Goal: Information Seeking & Learning: Learn about a topic

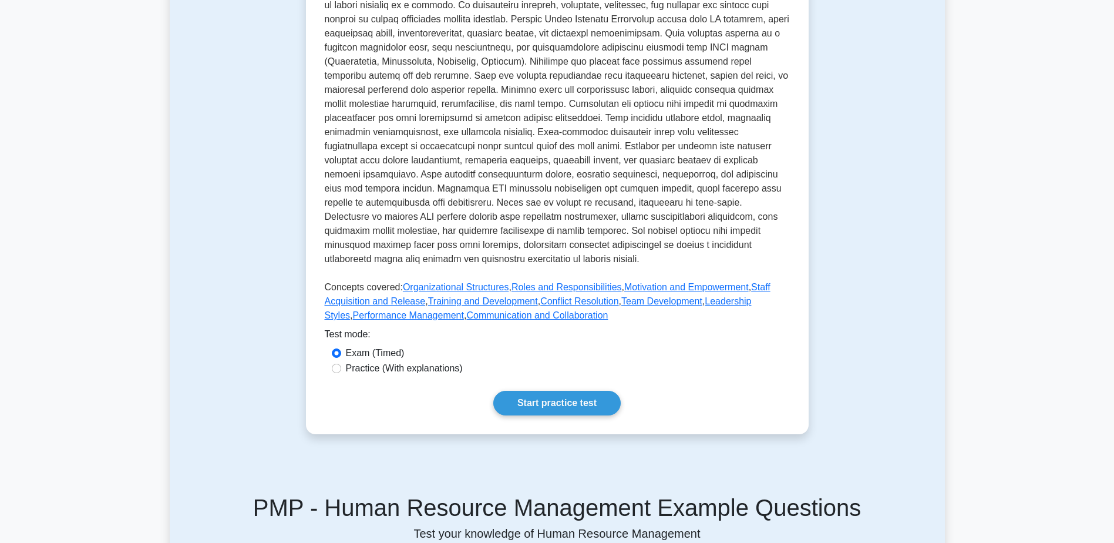
scroll to position [352, 0]
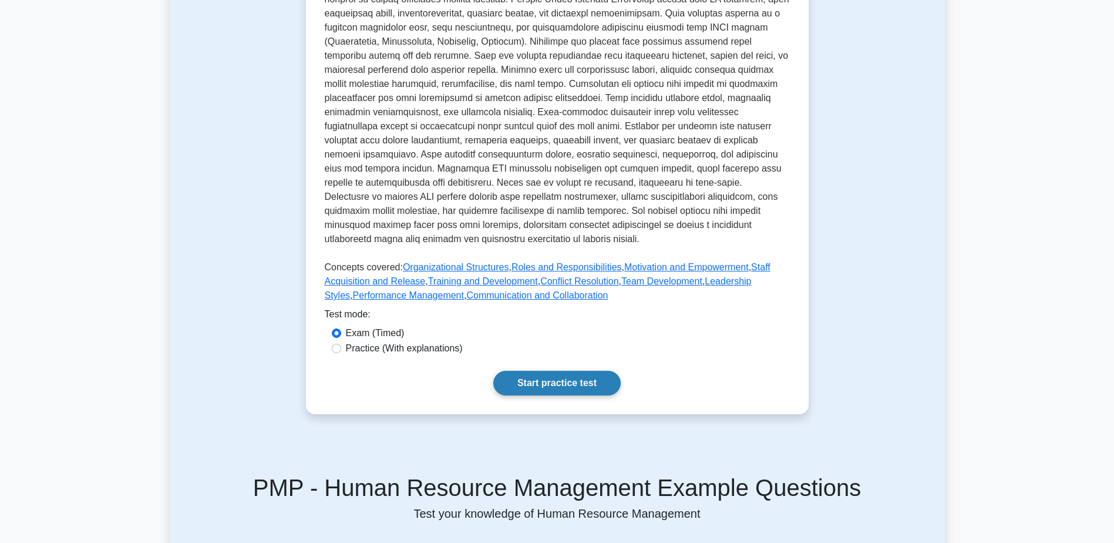
click at [554, 371] on link "Start practice test" at bounding box center [556, 383] width 127 height 25
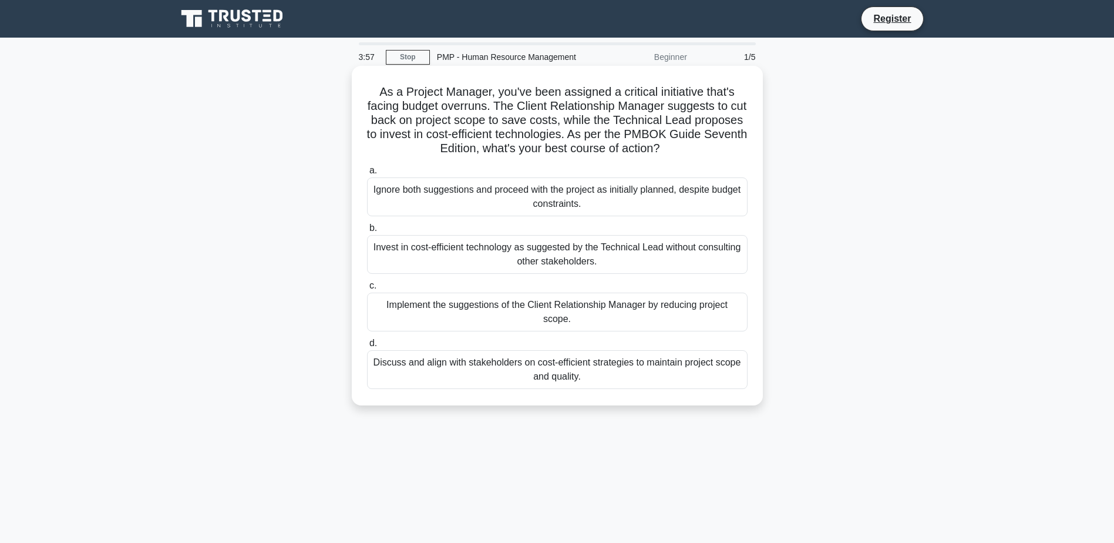
click at [564, 372] on div "Discuss and align with stakeholders on cost-efficient strategies to maintain pr…" at bounding box center [557, 369] width 381 height 39
click at [367, 347] on input "d. Discuss and align with stakeholders on cost-efficient strategies to maintain…" at bounding box center [367, 343] width 0 height 8
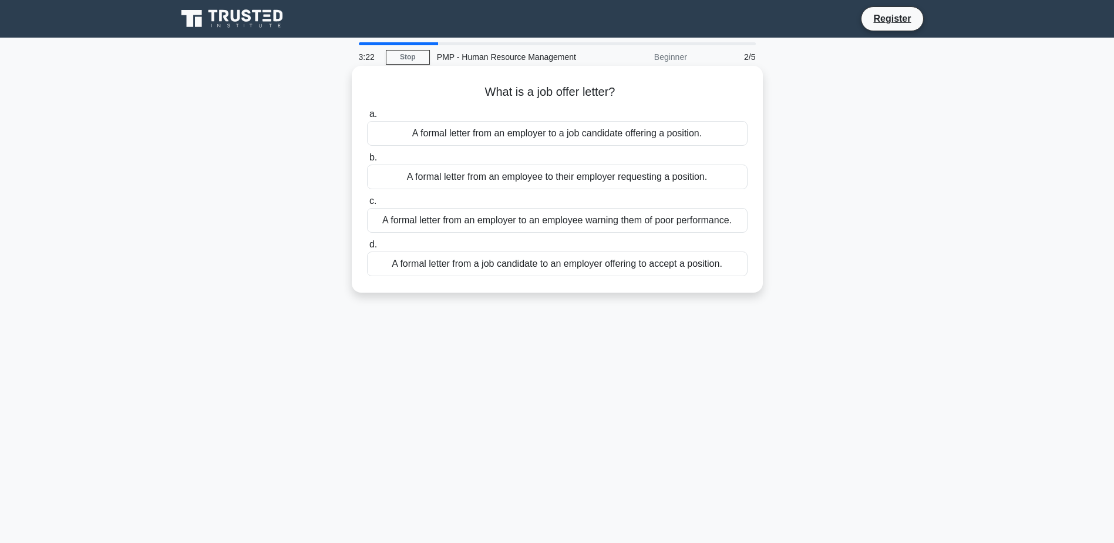
click at [558, 135] on div "A formal letter from an employer to a job candidate offering a position." at bounding box center [557, 133] width 381 height 25
click at [367, 118] on input "a. A formal letter from an employer to a job candidate offering a position." at bounding box center [367, 114] width 0 height 8
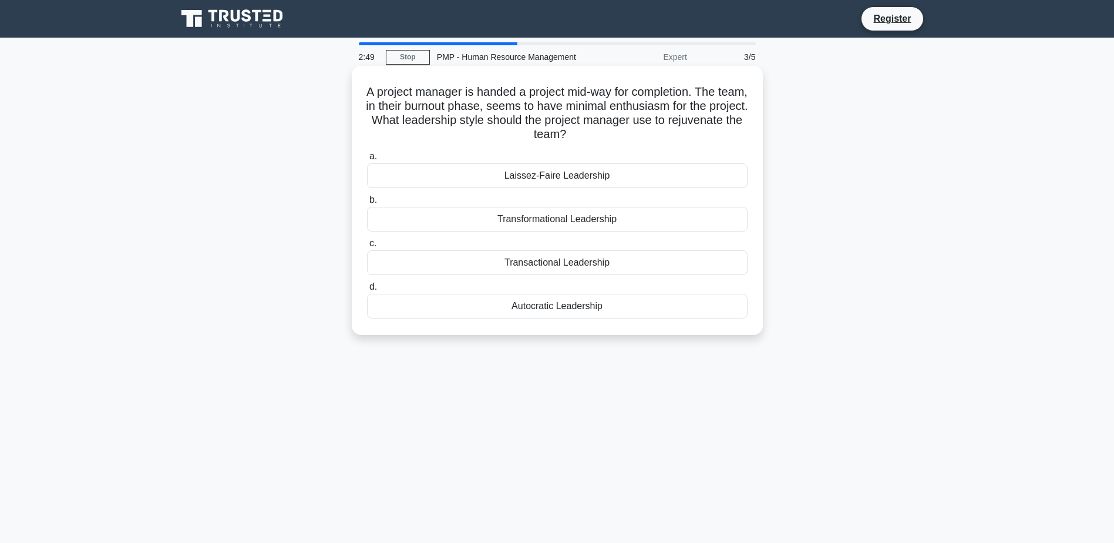
click at [603, 180] on div "Laissez-Faire Leadership" at bounding box center [557, 175] width 381 height 25
click at [367, 160] on input "a. Laissez-Faire Leadership" at bounding box center [367, 157] width 0 height 8
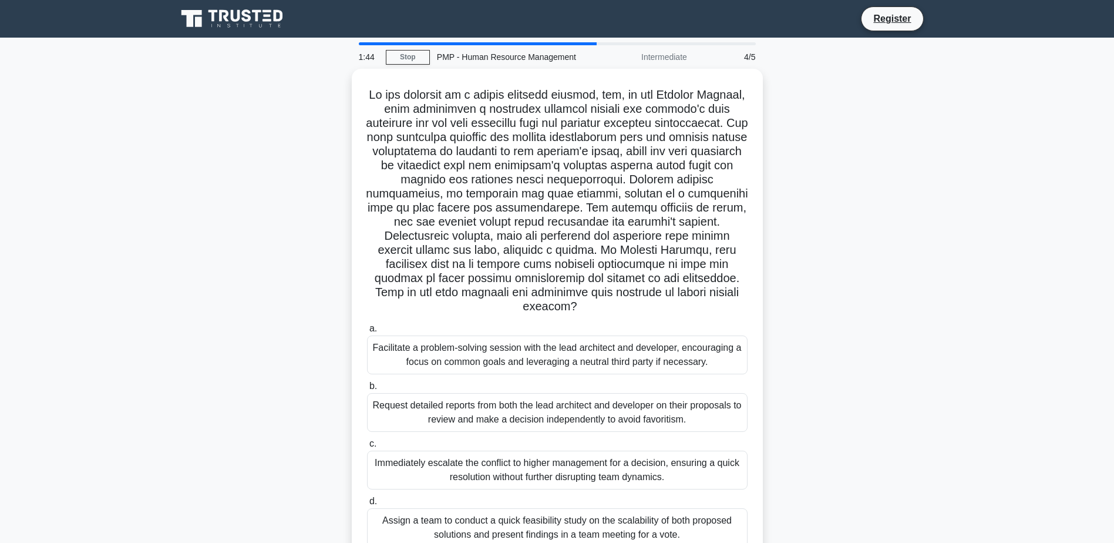
scroll to position [59, 0]
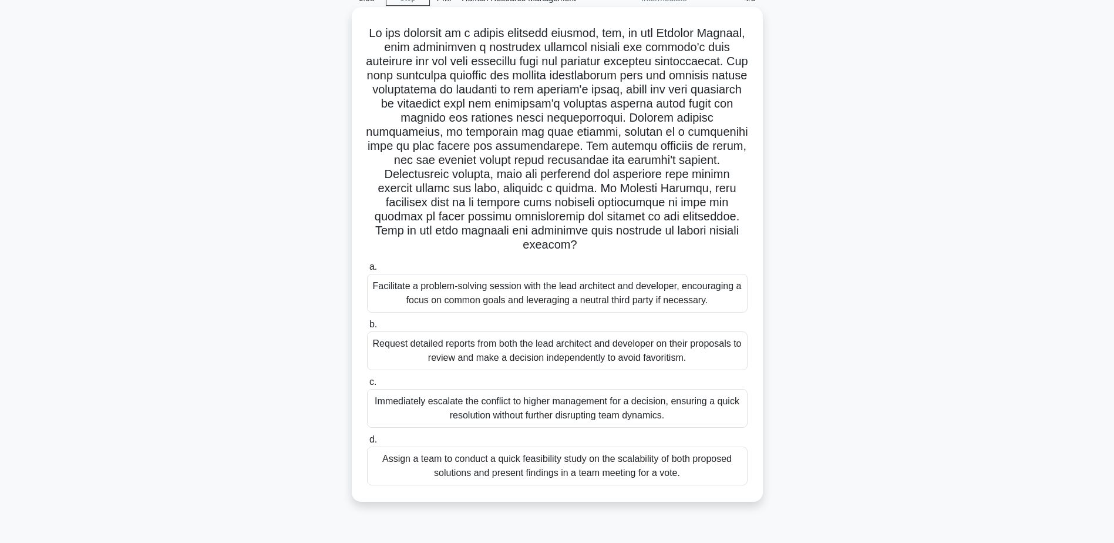
click at [530, 464] on div "Assign a team to conduct a quick feasibility study on the scalability of both p…" at bounding box center [557, 465] width 381 height 39
click at [367, 443] on input "d. Assign a team to conduct a quick feasibility study on the scalability of bot…" at bounding box center [367, 440] width 0 height 8
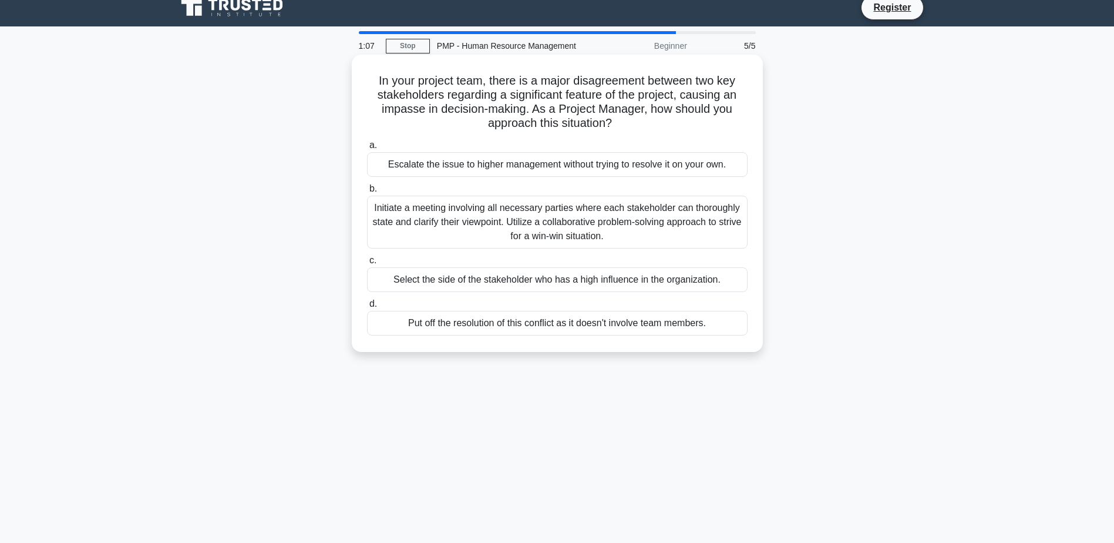
scroll to position [0, 0]
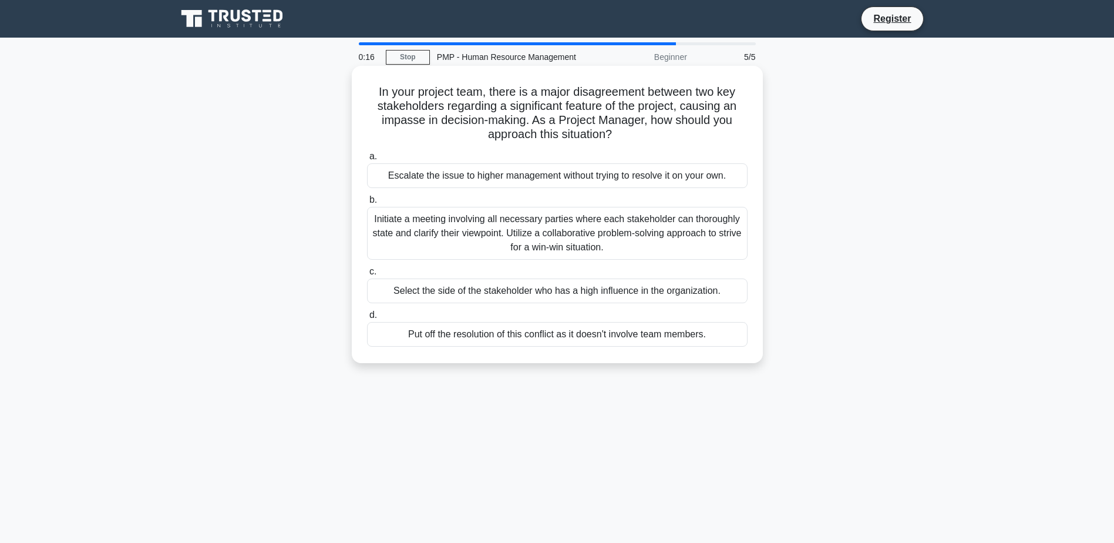
click at [597, 236] on div "Initiate a meeting involving all necessary parties where each stakeholder can t…" at bounding box center [557, 233] width 381 height 53
click at [367, 204] on input "b. Initiate a meeting involving all necessary parties where each stakeholder ca…" at bounding box center [367, 200] width 0 height 8
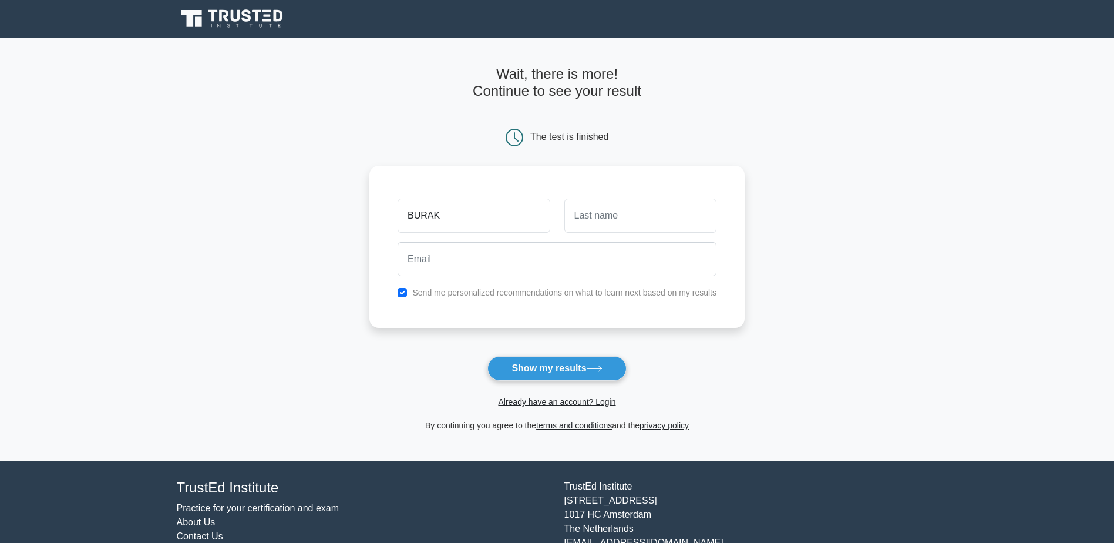
type input "BURAK"
type input "OKATAN"
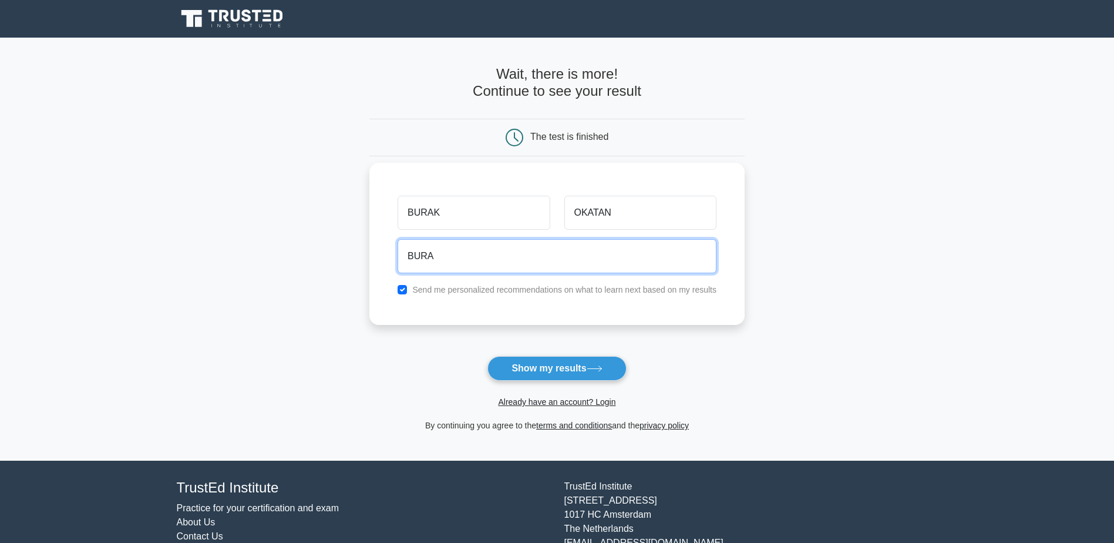
type input "burak.okatan@ronesans.com"
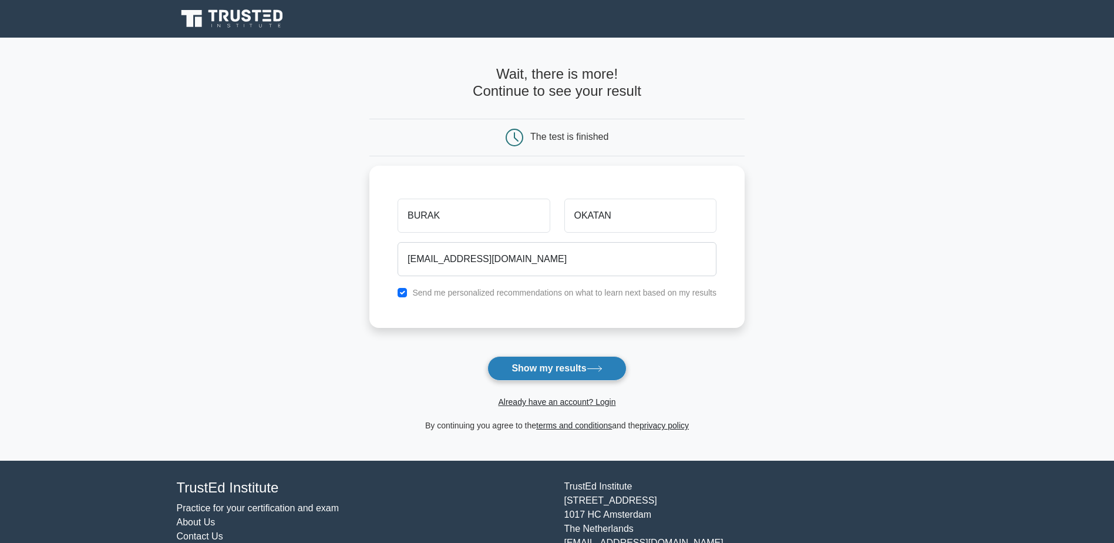
click at [589, 364] on button "Show my results" at bounding box center [556, 368] width 139 height 25
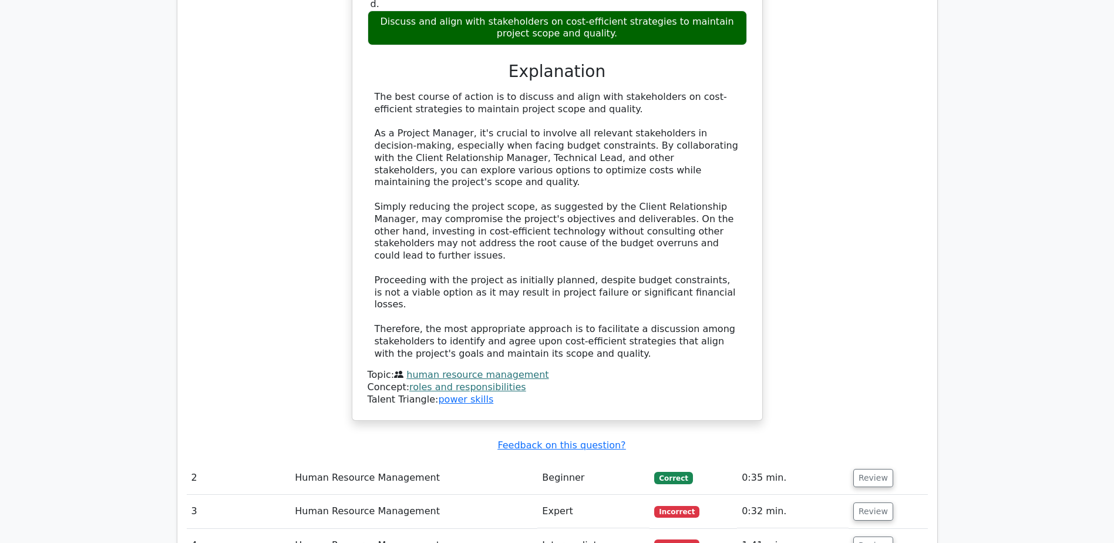
scroll to position [1351, 0]
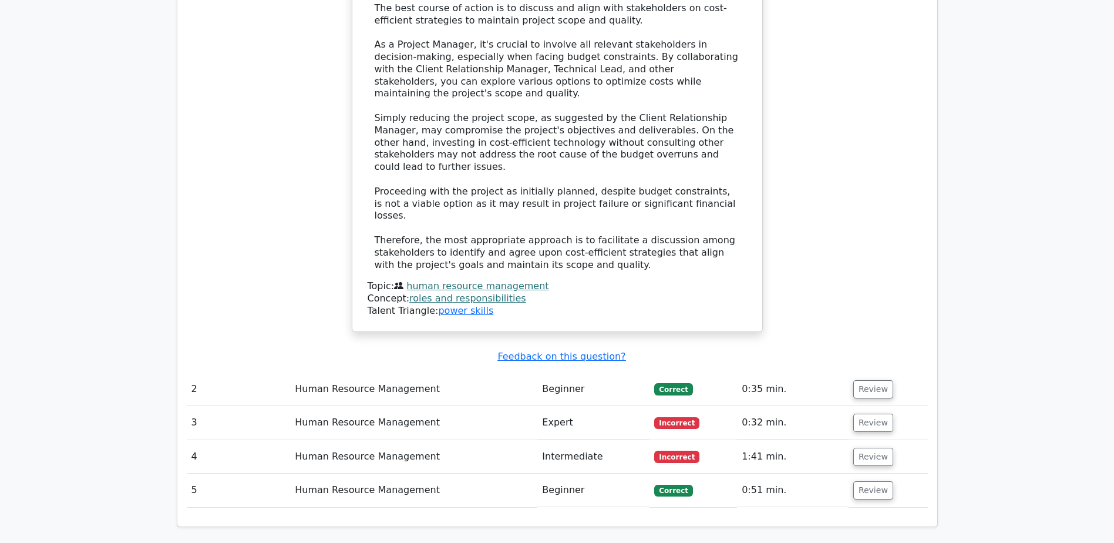
click at [551, 372] on td "Beginner" at bounding box center [593, 388] width 112 height 33
click at [191, 372] on td "2" at bounding box center [239, 388] width 104 height 33
click at [869, 380] on button "Review" at bounding box center [873, 389] width 40 height 18
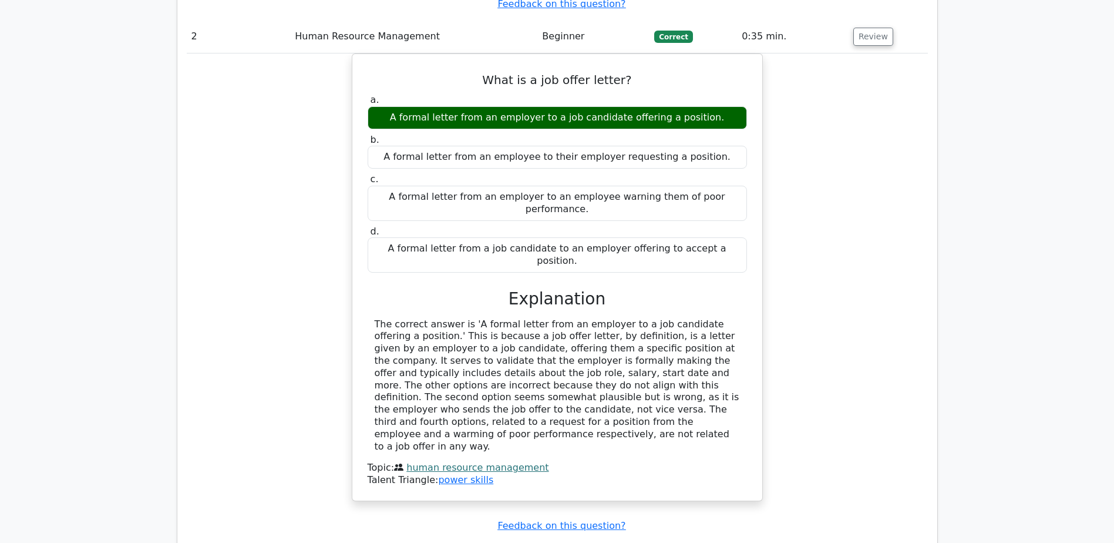
scroll to position [1879, 0]
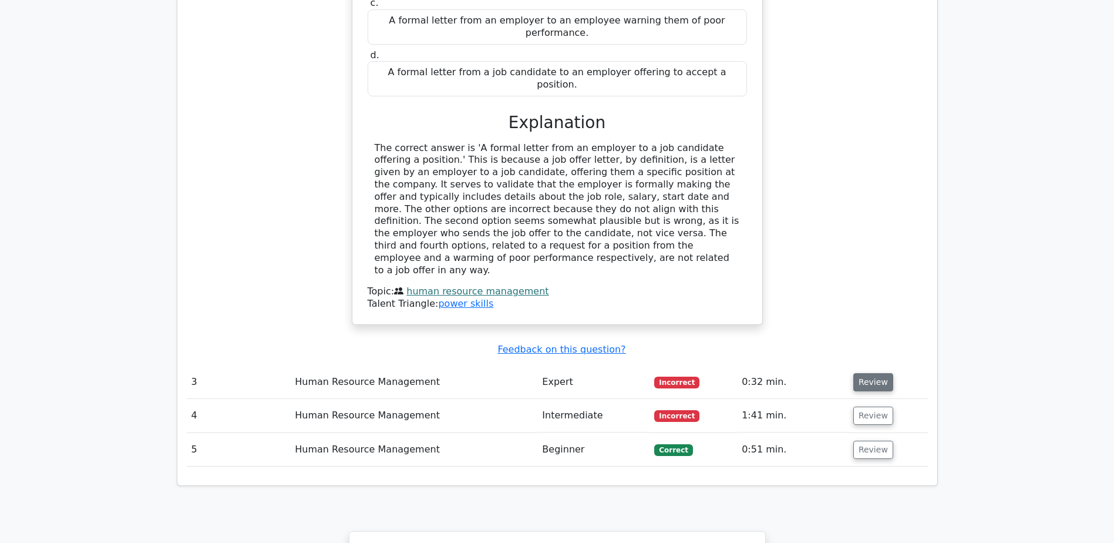
click at [859, 373] on button "Review" at bounding box center [873, 382] width 40 height 18
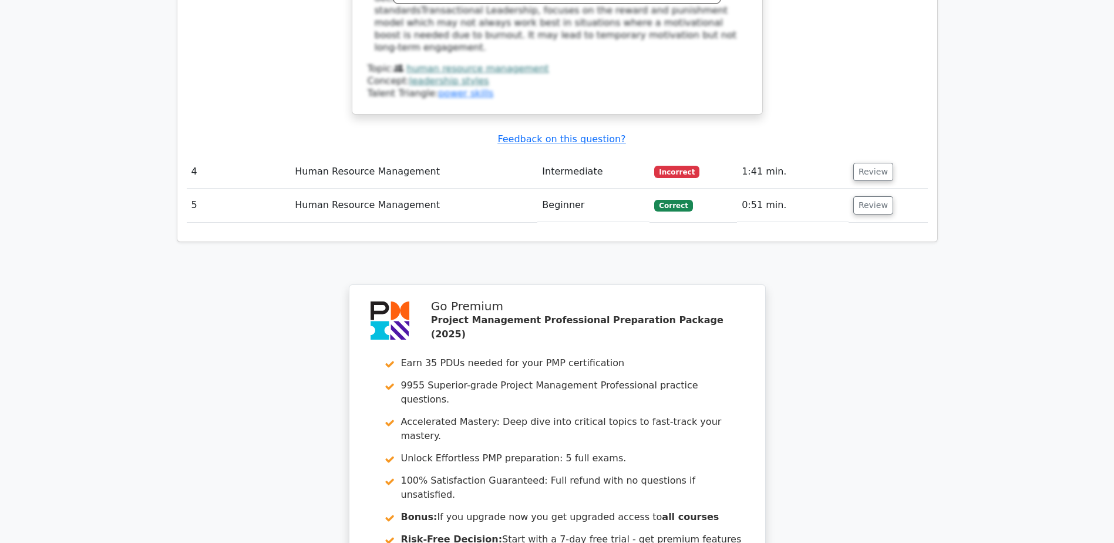
scroll to position [2701, 0]
